Goal: Download file/media

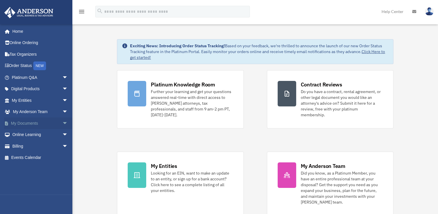
click at [62, 122] on span "arrow_drop_down" at bounding box center [68, 123] width 12 height 12
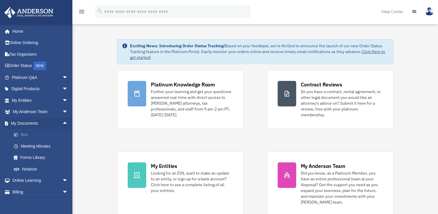
click at [28, 133] on link "Box" at bounding box center [42, 135] width 69 height 12
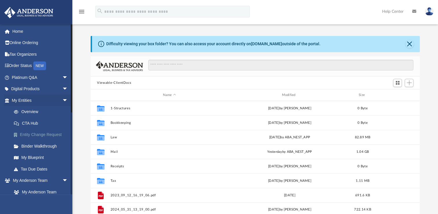
scroll to position [127, 325]
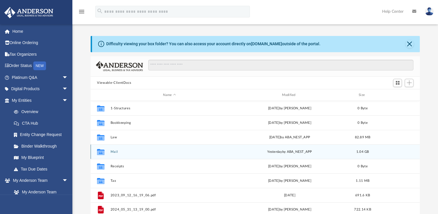
click at [117, 152] on button "Mail" at bounding box center [170, 152] width 118 height 4
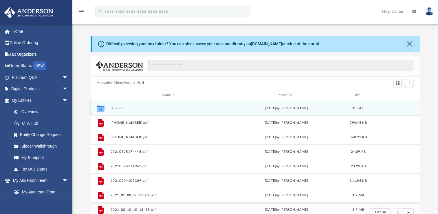
scroll to position [109, 325]
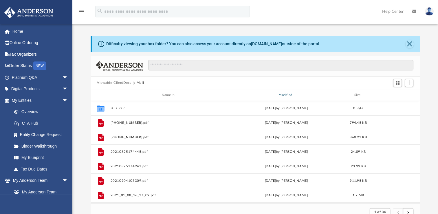
click at [289, 96] on div "Modified" at bounding box center [286, 94] width 116 height 5
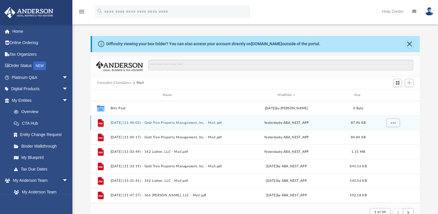
click at [201, 123] on button "2025.09.23 (11:48:05) - Gold Tree Property Management, Inc. - Mail.pdf" at bounding box center [169, 123] width 116 height 4
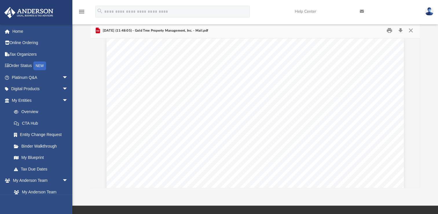
scroll to position [0, 0]
click at [401, 31] on button "Download" at bounding box center [400, 30] width 10 height 9
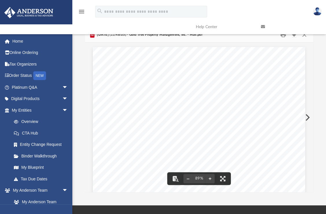
click at [307, 113] on button "Preview" at bounding box center [307, 117] width 13 height 16
click at [293, 34] on link at bounding box center [289, 26] width 65 height 23
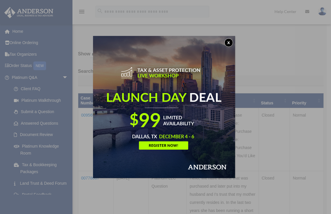
click at [229, 42] on button "x" at bounding box center [228, 42] width 9 height 9
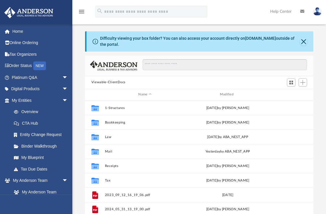
scroll to position [127, 224]
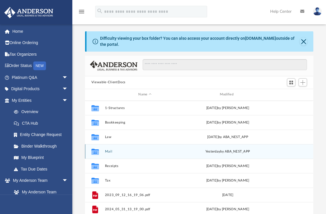
click at [108, 148] on div "Collaborated Folder Mail yesterday by ABA_NEST_APP" at bounding box center [199, 151] width 228 height 14
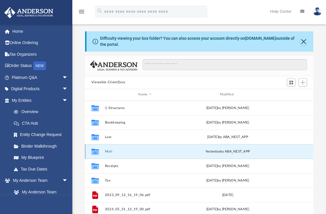
click at [109, 153] on div "Collaborated Folder Mail yesterday by ABA_NEST_APP" at bounding box center [199, 151] width 228 height 14
click at [109, 148] on div "Collaborated Folder Mail yesterday by ABA_NEST_APP" at bounding box center [199, 151] width 228 height 14
click at [110, 151] on button "Mail" at bounding box center [145, 151] width 80 height 4
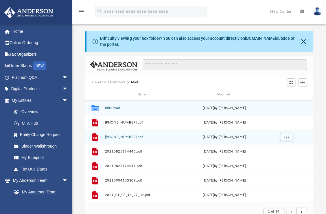
scroll to position [109, 224]
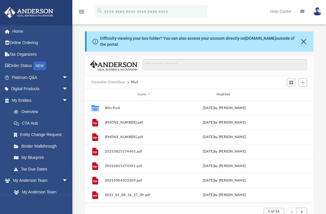
click at [226, 95] on div "Modified" at bounding box center [224, 94] width 78 height 5
click at [225, 93] on div "Modified" at bounding box center [224, 94] width 78 height 5
click at [227, 92] on div "Modified" at bounding box center [224, 94] width 78 height 5
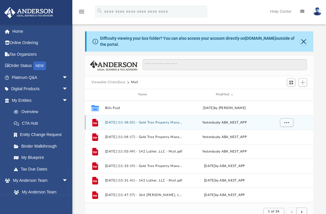
click at [150, 121] on button "2025.09.23 (11:48:05) - Gold Tree Property Management, Inc. - Mail.pdf" at bounding box center [144, 122] width 78 height 4
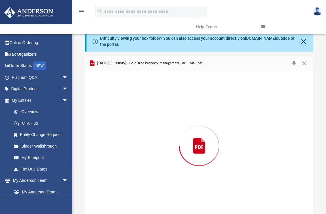
scroll to position [6, 0]
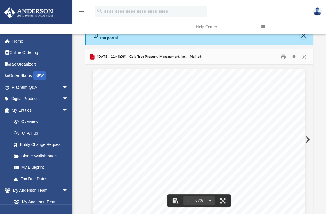
click at [305, 141] on button "Preview" at bounding box center [307, 139] width 13 height 16
click at [292, 54] on button "Download" at bounding box center [294, 56] width 10 height 9
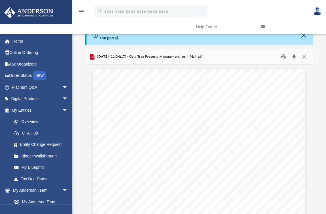
click at [295, 55] on button "Download" at bounding box center [294, 56] width 10 height 9
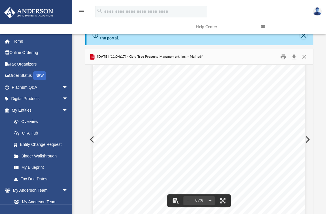
scroll to position [128, 0]
click at [305, 136] on button "Preview" at bounding box center [307, 139] width 13 height 16
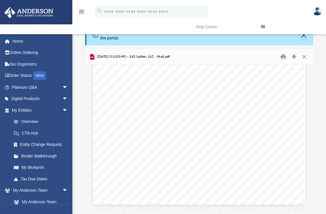
scroll to position [139, 0]
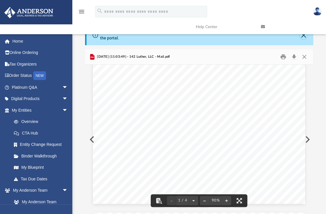
click at [309, 142] on button "Preview" at bounding box center [307, 139] width 13 height 16
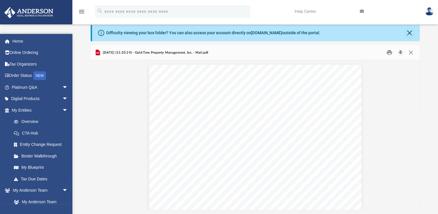
scroll to position [0, 0]
